Goal: Find contact information: Find contact information

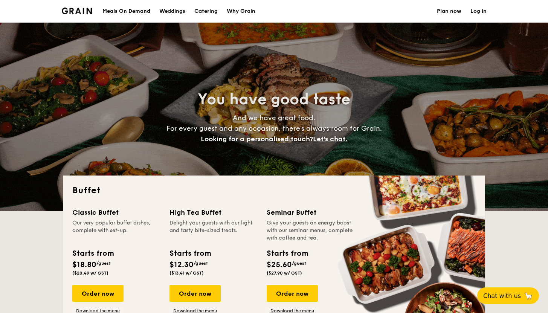
select select
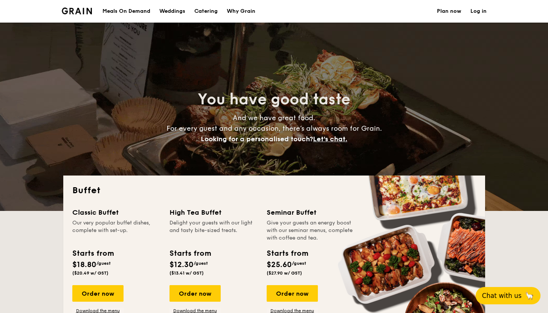
click at [497, 292] on span "Chat with us" at bounding box center [502, 296] width 40 height 8
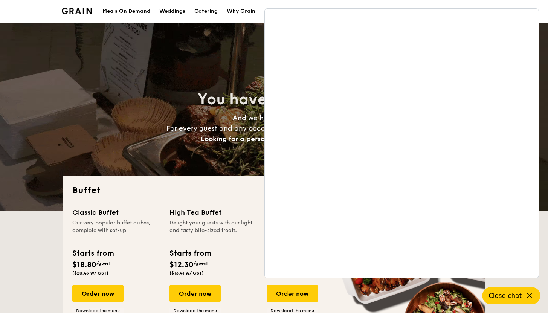
click at [235, 51] on div "You have good taste And we have great food. For every guest and any occasion, t…" at bounding box center [274, 117] width 422 height 188
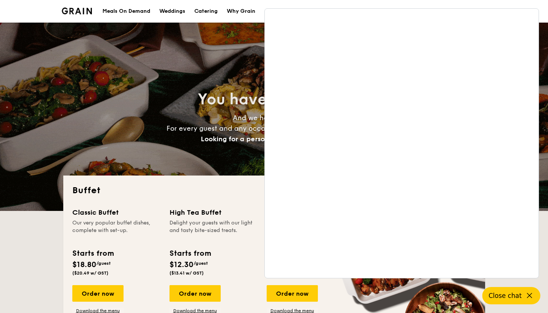
click at [235, 51] on div "You have good taste And we have great food. For every guest and any occasion, t…" at bounding box center [274, 117] width 422 height 188
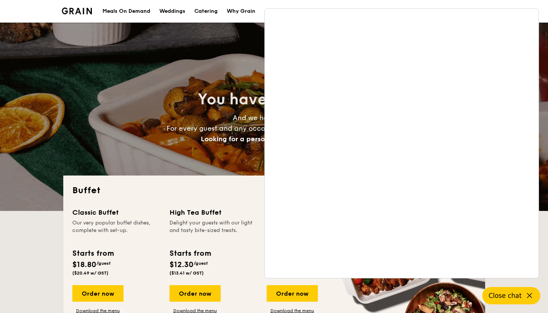
click at [254, 70] on div "You have good taste And we have great food. For every guest and any occasion, t…" at bounding box center [274, 117] width 422 height 188
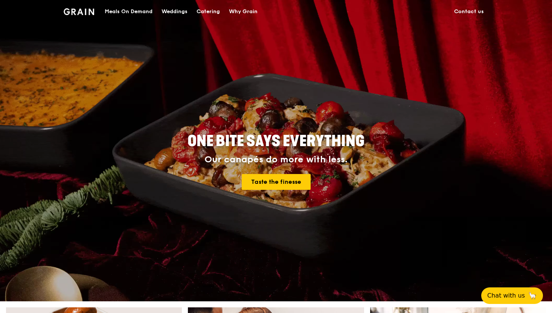
click at [459, 8] on link "Contact us" at bounding box center [468, 11] width 39 height 23
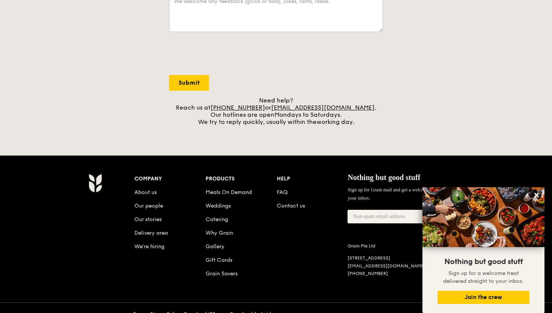
scroll to position [251, 0]
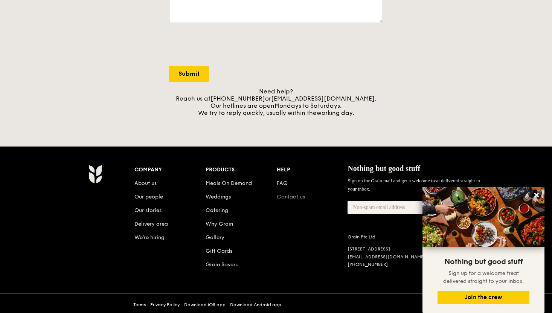
click at [296, 198] on link "Contact us" at bounding box center [291, 196] width 28 height 6
click at [297, 197] on link "Contact us" at bounding box center [291, 196] width 28 height 6
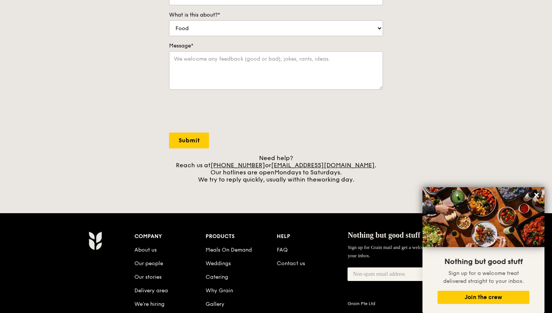
scroll to position [186, 0]
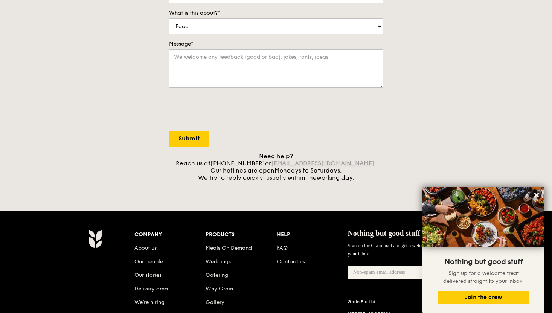
click at [312, 164] on link "[EMAIL_ADDRESS][DOMAIN_NAME]" at bounding box center [323, 163] width 104 height 7
